Goal: Information Seeking & Learning: Find specific fact

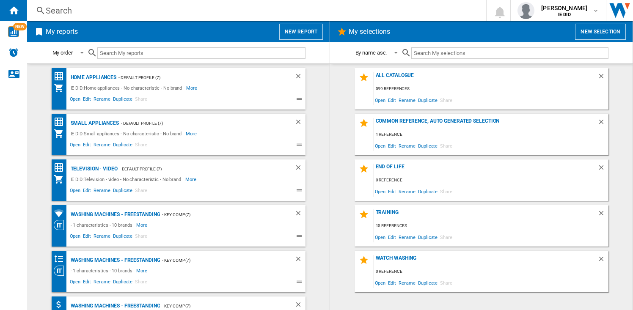
click at [100, 15] on div "Search" at bounding box center [255, 11] width 418 height 12
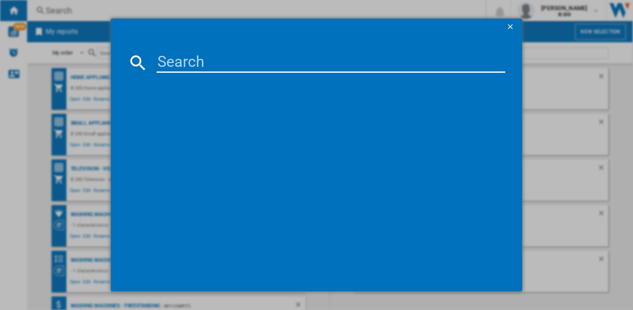
click at [178, 60] on input at bounding box center [330, 62] width 348 height 20
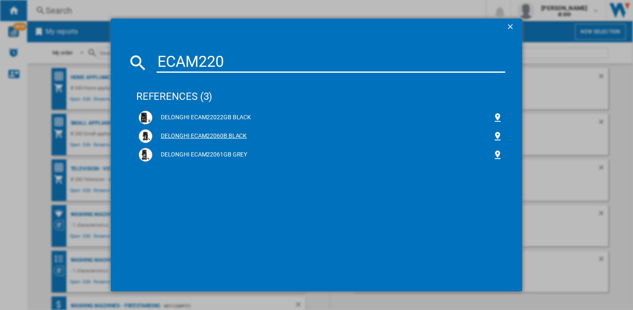
type input "ECAM220"
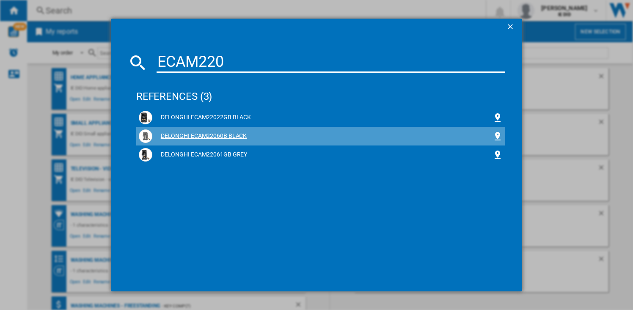
click at [213, 136] on div "DELONGHI ECAM22060B BLACK" at bounding box center [322, 136] width 340 height 8
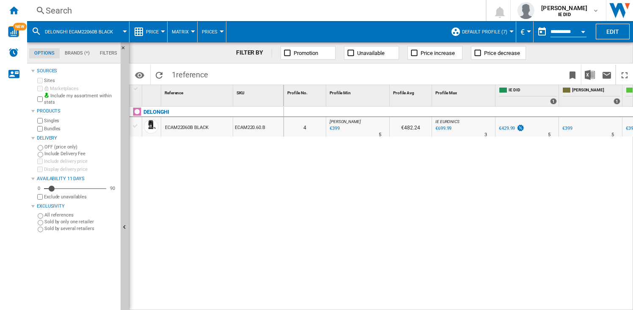
click at [333, 128] on div "€399" at bounding box center [333, 128] width 11 height 8
click at [336, 127] on div "€399" at bounding box center [333, 128] width 11 height 8
